Goal: Find specific page/section: Find specific page/section

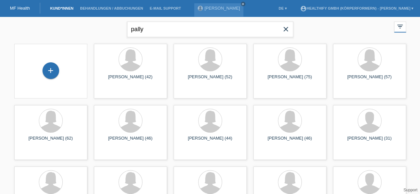
type input "pally"
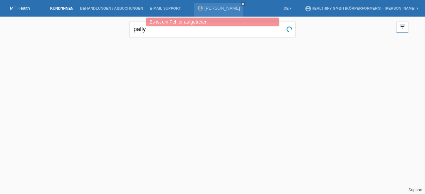
click at [21, 5] on div "MF Health" at bounding box center [20, 8] width 40 height 11
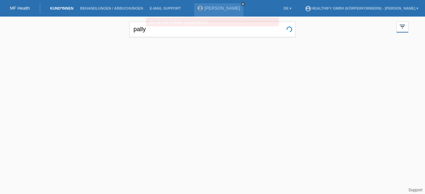
click at [19, 8] on link "MF Health" at bounding box center [20, 8] width 20 height 5
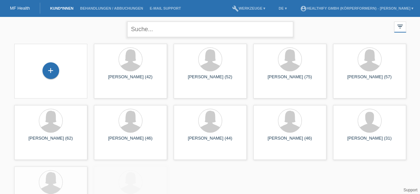
click at [162, 27] on input "text" at bounding box center [210, 30] width 166 height 16
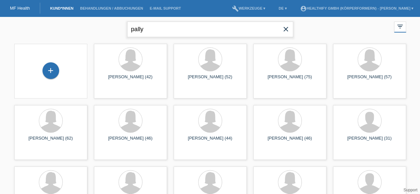
type input "pally"
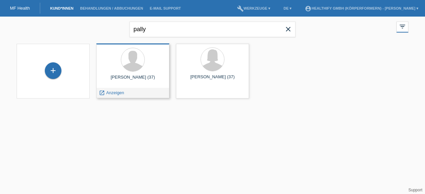
click at [126, 74] on div "Claudio Pally (37) launch Anzeigen" at bounding box center [132, 71] width 73 height 55
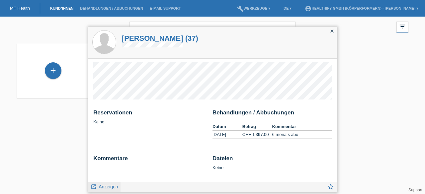
click at [104, 186] on span "Anzeigen" at bounding box center [108, 186] width 19 height 5
